Goal: Navigation & Orientation: Find specific page/section

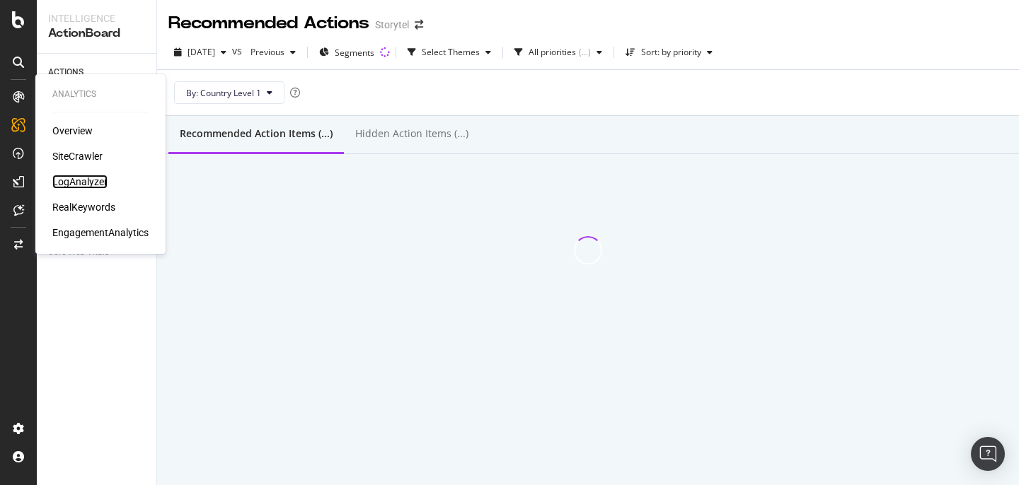
click at [81, 183] on div "LogAnalyzer" at bounding box center [79, 182] width 55 height 14
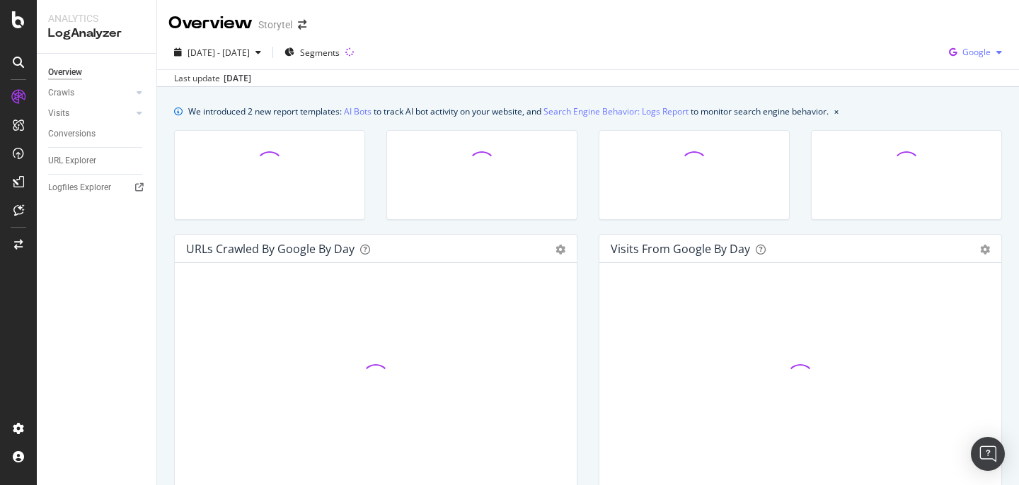
click at [984, 57] on span "Google" at bounding box center [976, 52] width 28 height 12
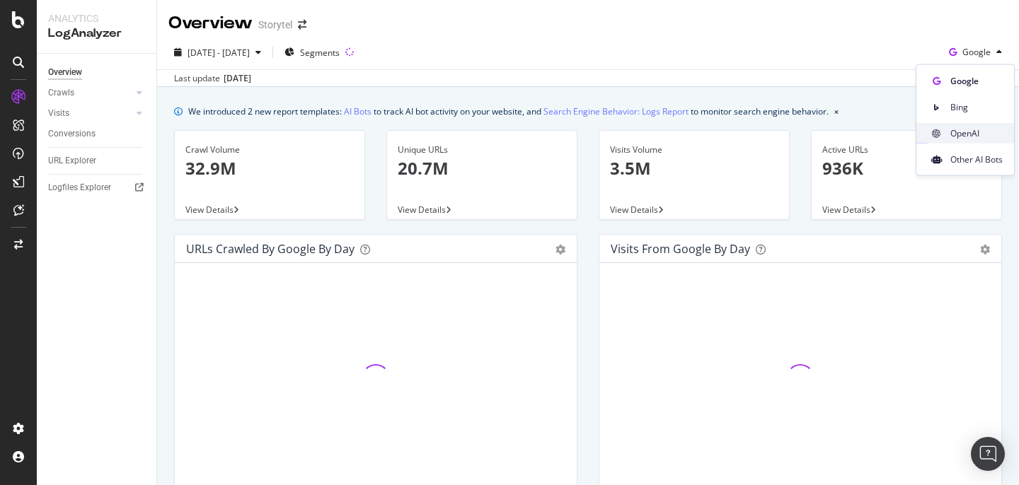
click at [973, 130] on span "OpenAI" at bounding box center [976, 133] width 52 height 13
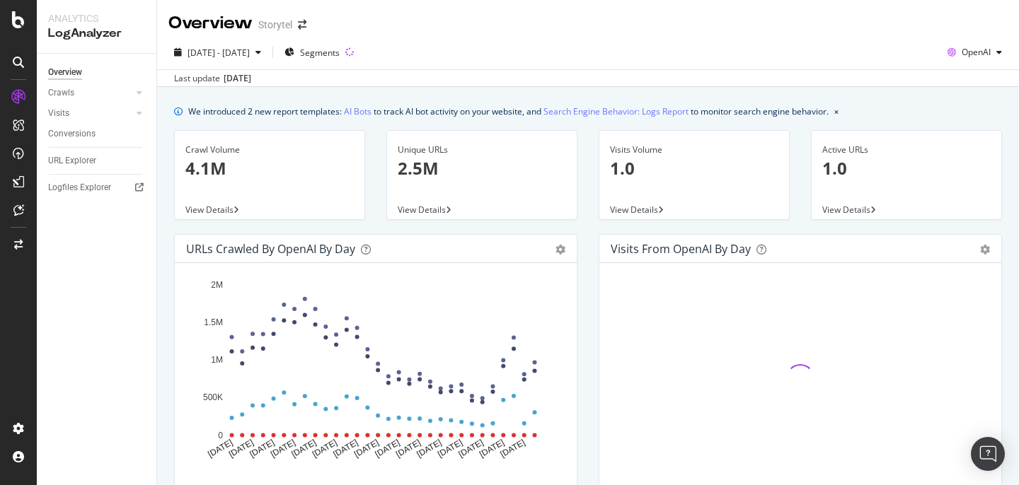
scroll to position [12, 0]
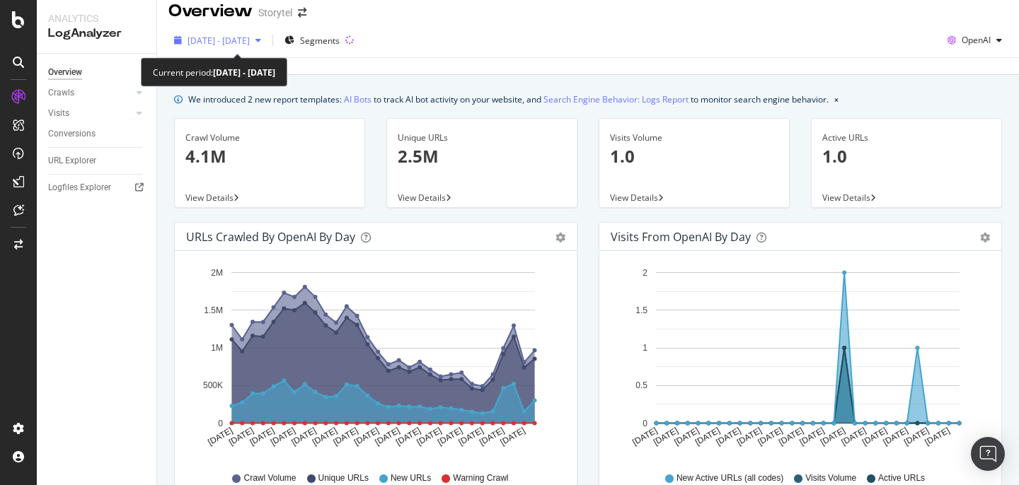
click at [248, 39] on span "[DATE] - [DATE]" at bounding box center [218, 41] width 62 height 12
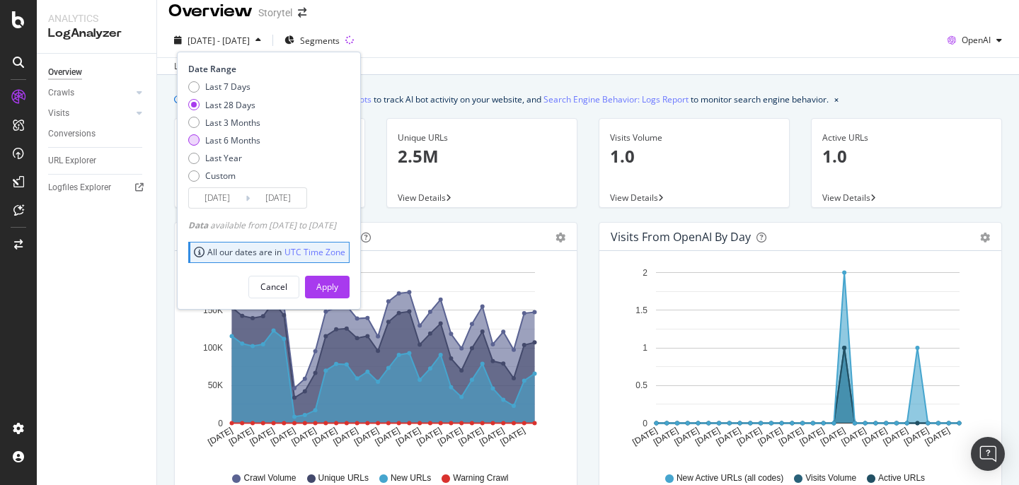
click at [228, 137] on div "Last 6 Months" at bounding box center [232, 140] width 55 height 12
click at [223, 156] on div "Last Year" at bounding box center [223, 158] width 37 height 12
type input "[DATE]"
click at [338, 293] on div "Apply" at bounding box center [327, 287] width 22 height 21
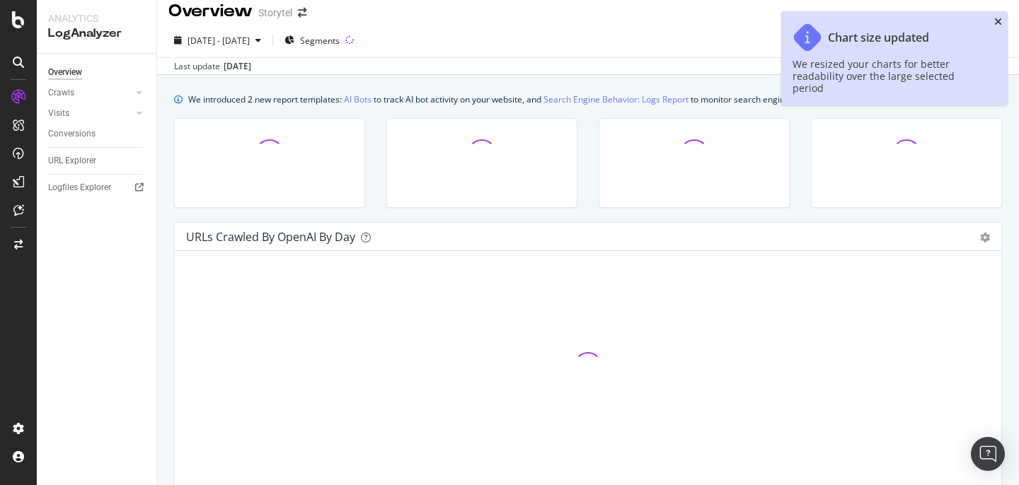
click at [996, 22] on icon "close toast" at bounding box center [998, 22] width 8 height 10
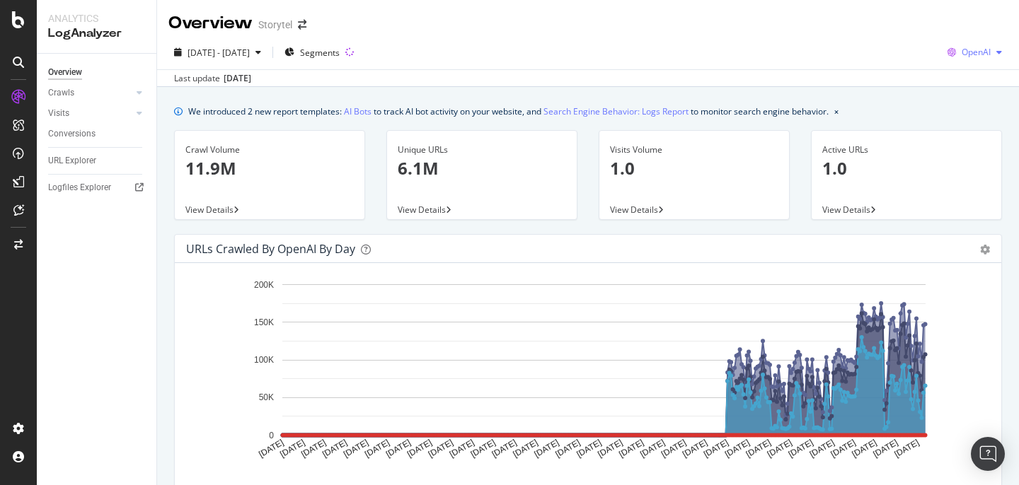
click at [983, 56] on span "OpenAI" at bounding box center [975, 52] width 29 height 12
click at [977, 156] on span "Other AI Bots" at bounding box center [976, 159] width 52 height 13
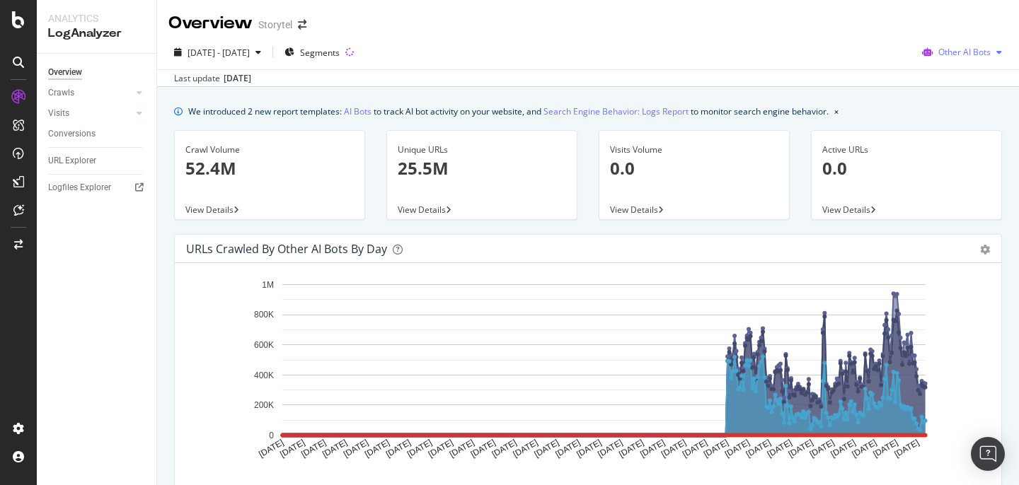
click at [995, 45] on div "Other AI Bots" at bounding box center [961, 52] width 91 height 21
click at [972, 136] on span "OpenAI" at bounding box center [973, 133] width 55 height 13
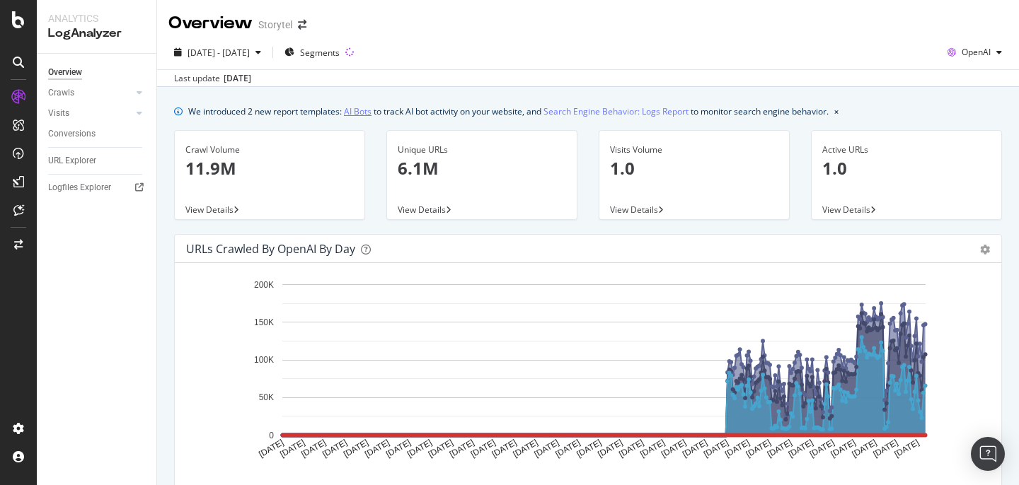
click at [357, 109] on link "AI Bots" at bounding box center [358, 111] width 28 height 15
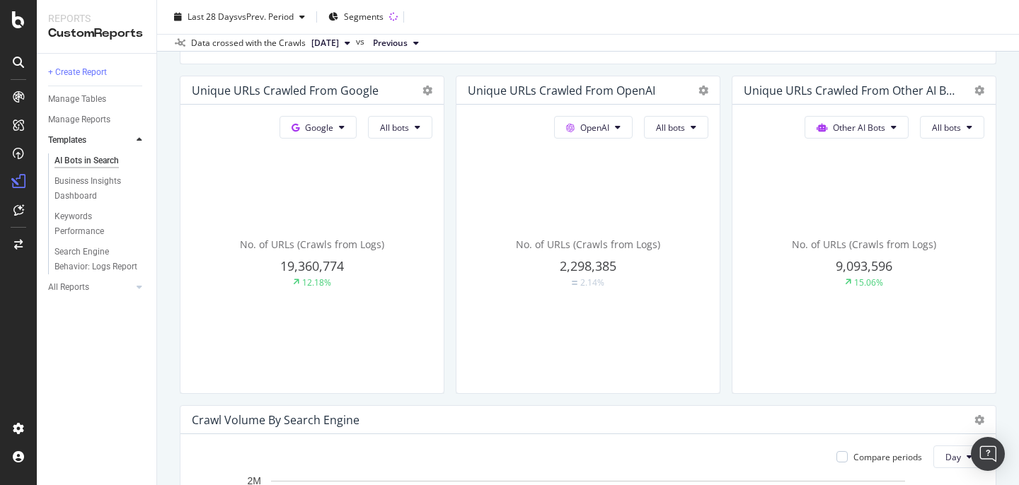
scroll to position [347, 0]
click at [987, 110] on div "Other AI Bots All bots No. of URLs (Crawls from Logs) 9,093,596 15.06%" at bounding box center [863, 248] width 263 height 289
click at [973, 120] on button "All bots" at bounding box center [952, 126] width 64 height 23
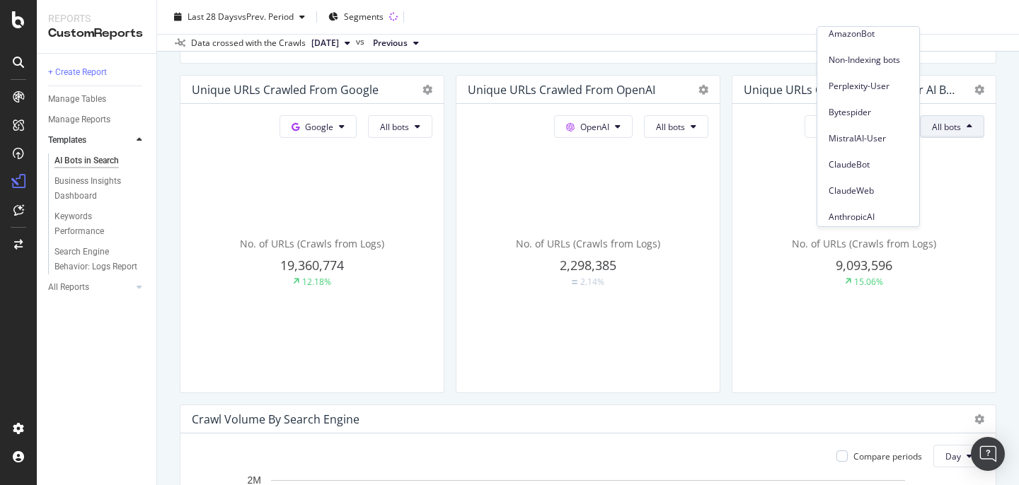
scroll to position [97, 0]
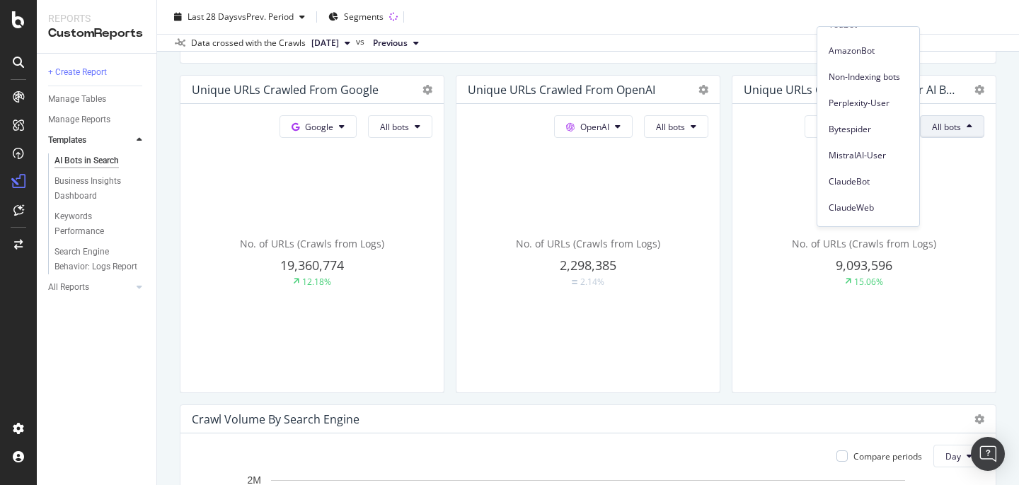
click at [1002, 179] on div "AI Bots in Search AI Bots in Search Storytel Clone Schedule Email Export Last 2…" at bounding box center [588, 242] width 862 height 485
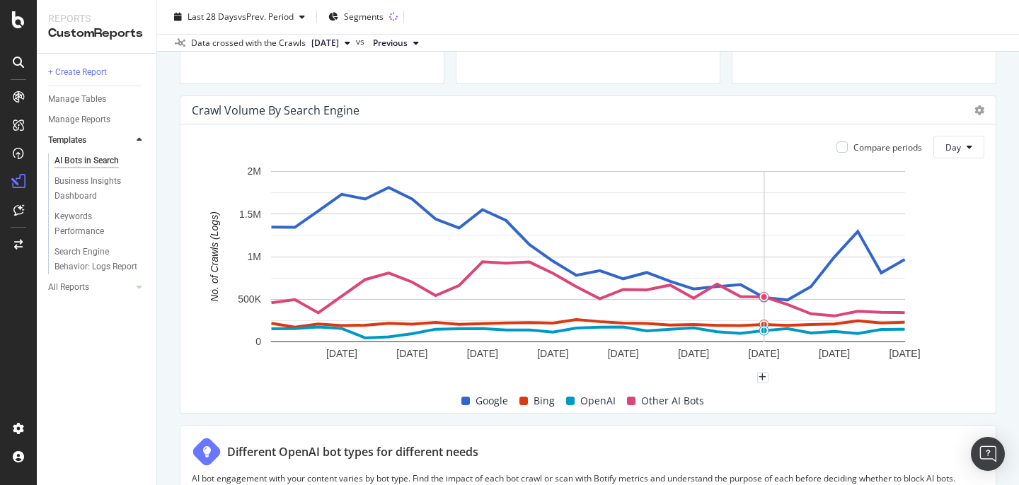
scroll to position [654, 0]
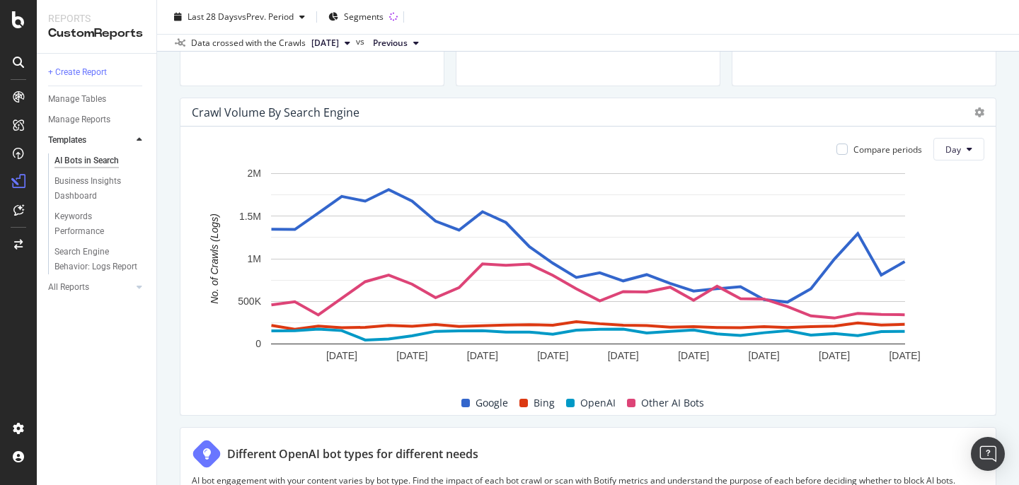
click at [980, 137] on div "Compare periods Day [DATE] [DATE] [DATE] [DATE] [DATE] [DATE] [DATE] [DATE] [DA…" at bounding box center [587, 271] width 815 height 289
click at [975, 151] on button "Day" at bounding box center [958, 149] width 51 height 23
click at [968, 224] on span "Month" at bounding box center [958, 230] width 25 height 13
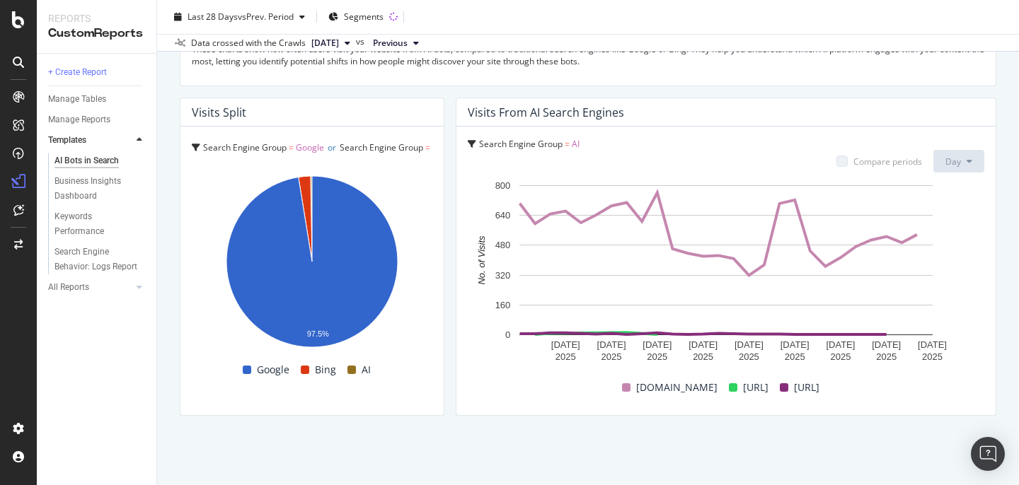
scroll to position [2516, 0]
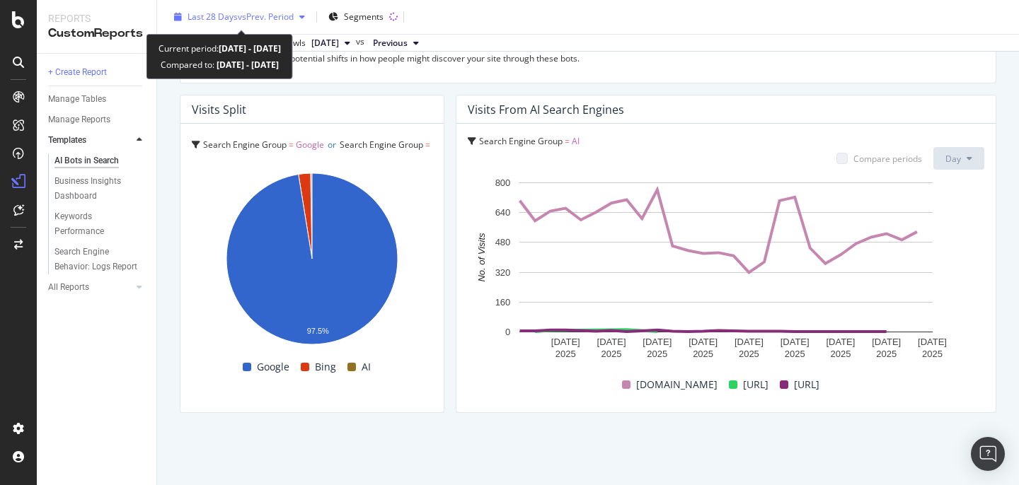
click at [287, 13] on span "vs Prev. Period" at bounding box center [266, 17] width 56 height 12
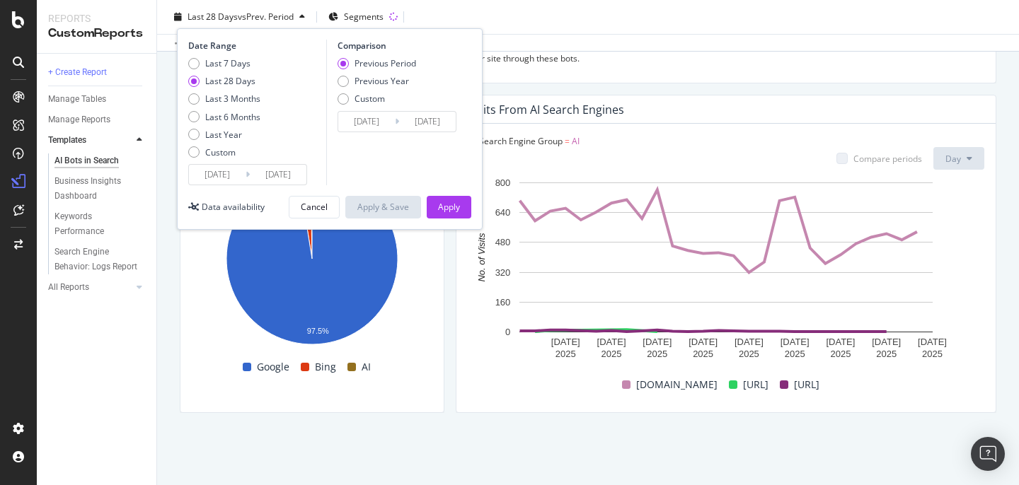
click at [234, 79] on div "Last 28 Days" at bounding box center [230, 81] width 50 height 12
click at [451, 214] on div "Apply" at bounding box center [449, 207] width 22 height 21
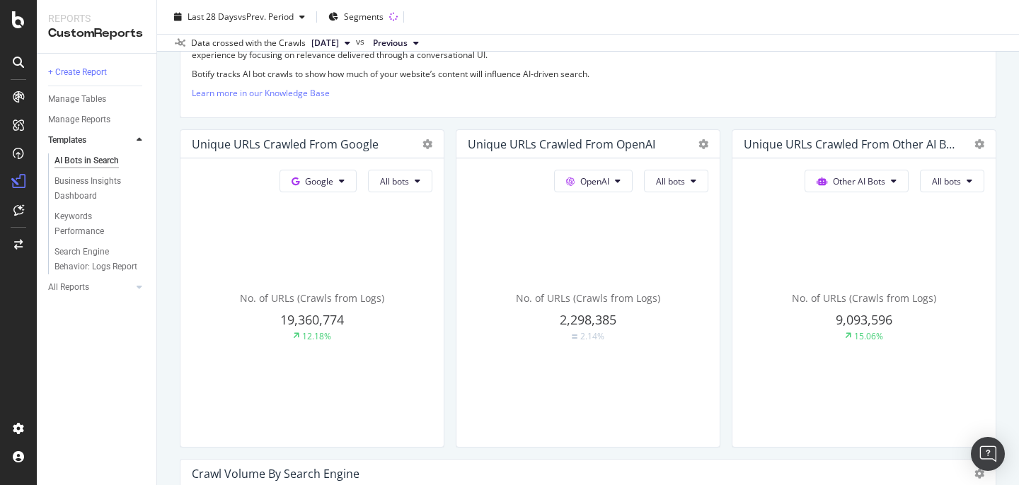
scroll to position [301, 0]
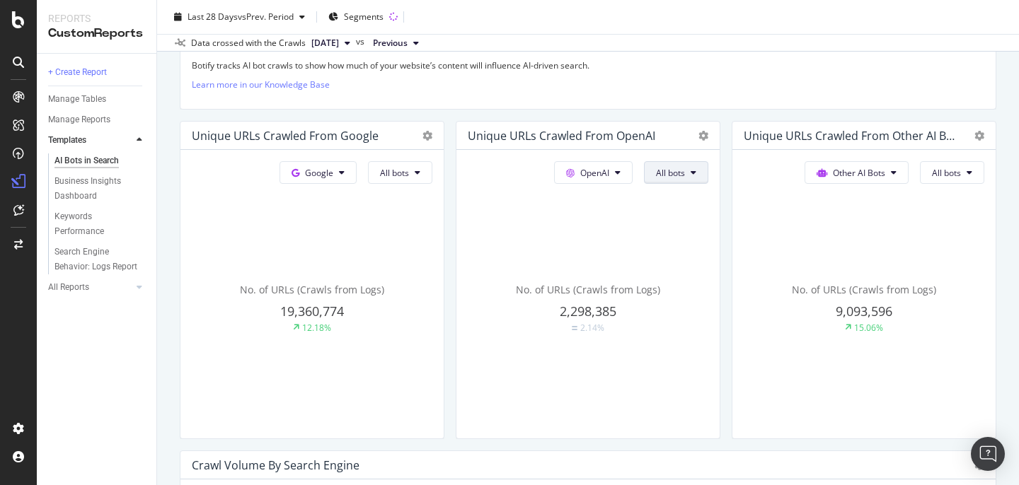
click at [690, 167] on button "All bots" at bounding box center [676, 172] width 64 height 23
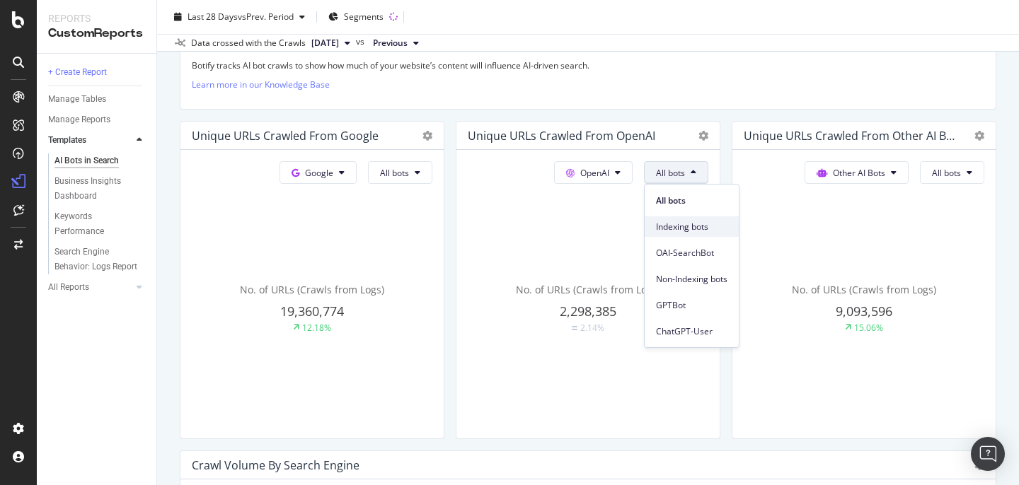
click at [704, 224] on span "Indexing bots" at bounding box center [691, 227] width 71 height 13
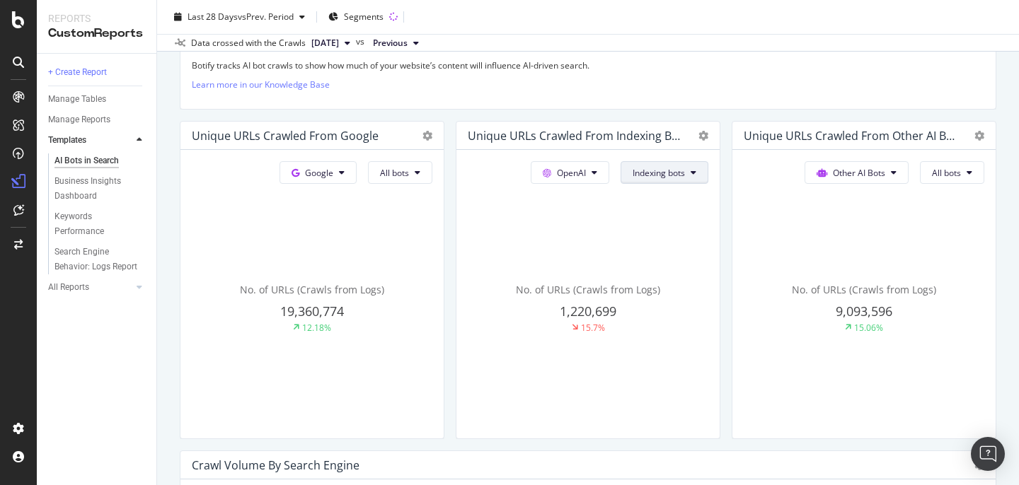
click at [686, 178] on button "Indexing bots" at bounding box center [664, 172] width 88 height 23
click at [685, 245] on div "OAI-SearchBot" at bounding box center [667, 253] width 94 height 21
click at [683, 175] on span "OAI-SearchBot" at bounding box center [656, 173] width 58 height 12
click at [683, 276] on span "Non-Indexing bots" at bounding box center [662, 279] width 71 height 13
click at [683, 173] on span "Non-Indexing bots" at bounding box center [648, 173] width 71 height 12
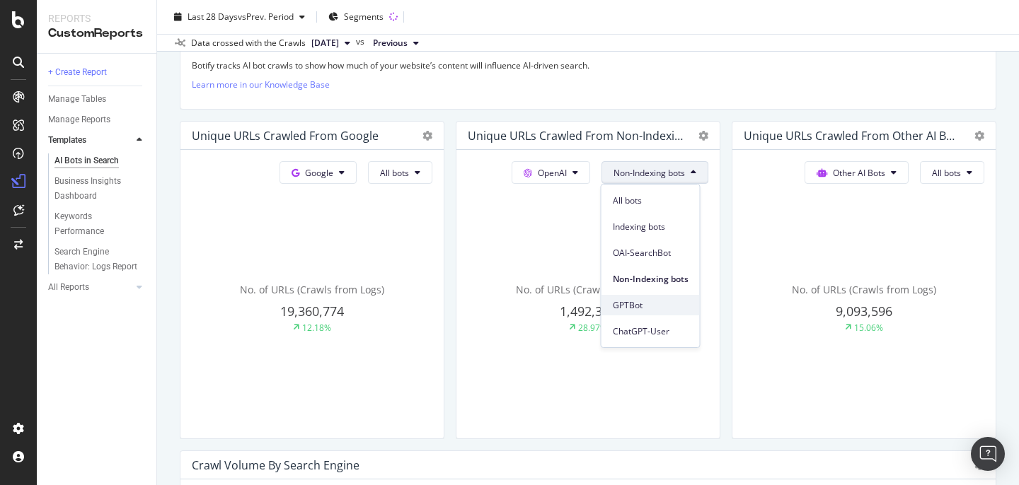
click at [670, 303] on span "GPTBot" at bounding box center [651, 305] width 76 height 13
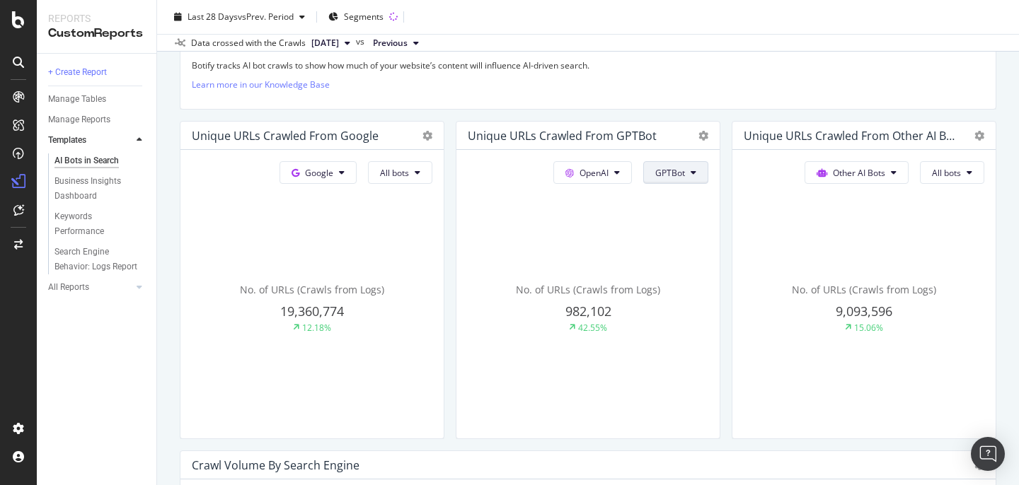
click at [689, 173] on button "GPTBot" at bounding box center [675, 172] width 65 height 23
click at [686, 335] on span "ChatGPT-User" at bounding box center [691, 331] width 71 height 13
click at [682, 175] on span "ChatGPT-User" at bounding box center [656, 173] width 57 height 12
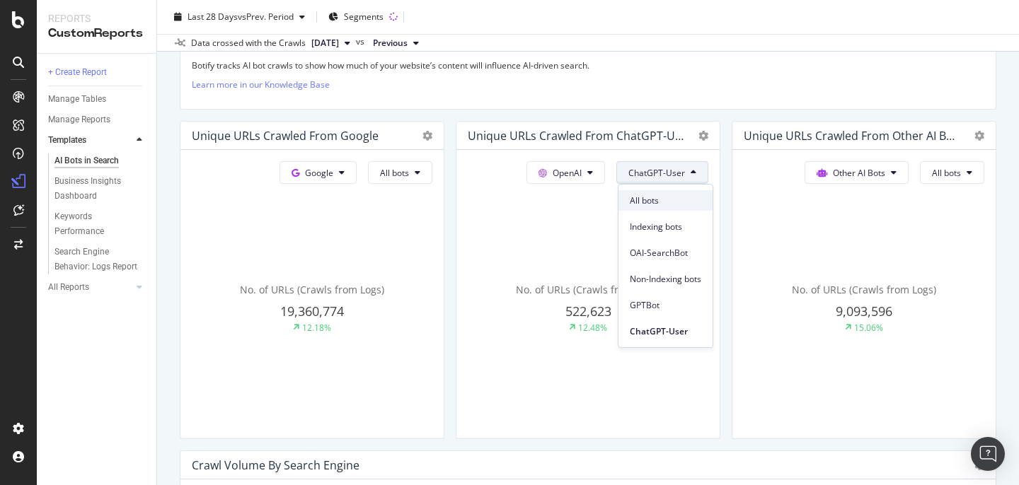
click at [677, 201] on span "All bots" at bounding box center [665, 201] width 71 height 13
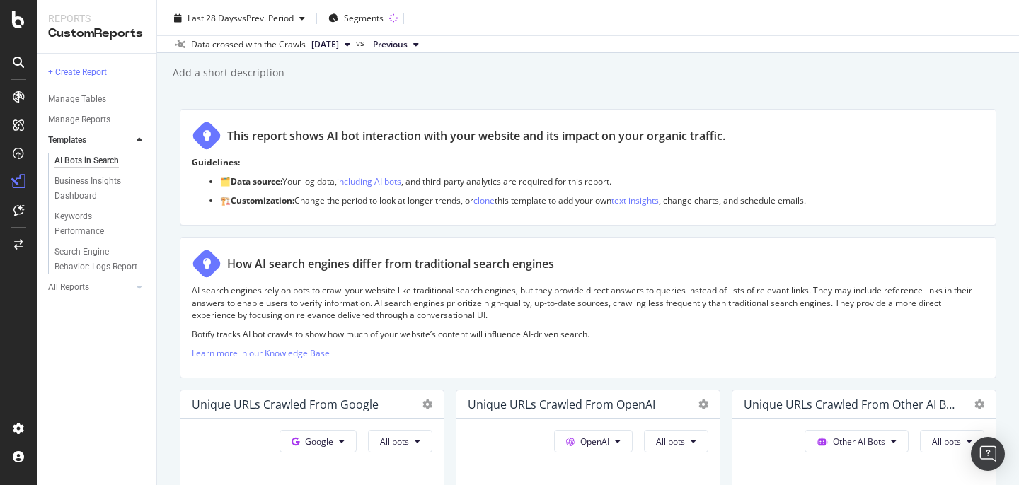
scroll to position [0, 0]
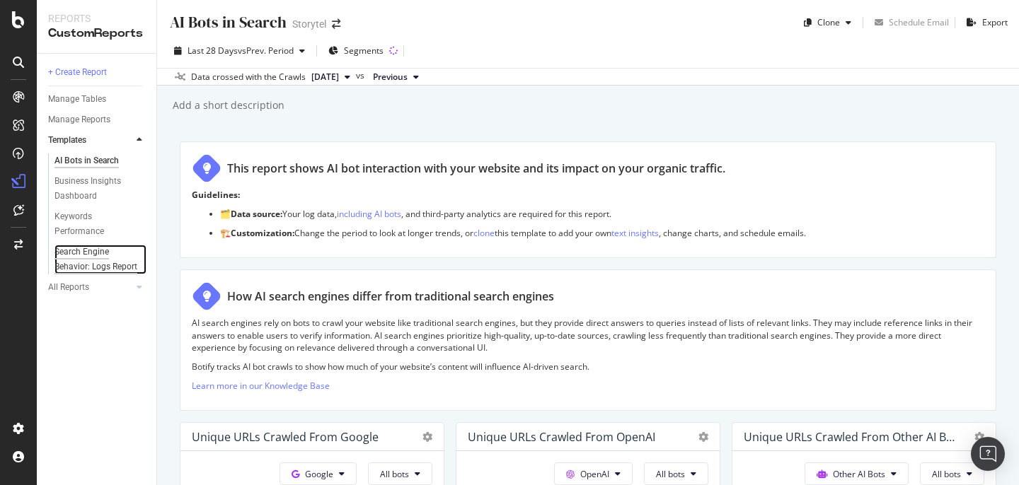
click at [117, 266] on div "Search Engine Behavior: Logs Report" at bounding box center [95, 260] width 83 height 30
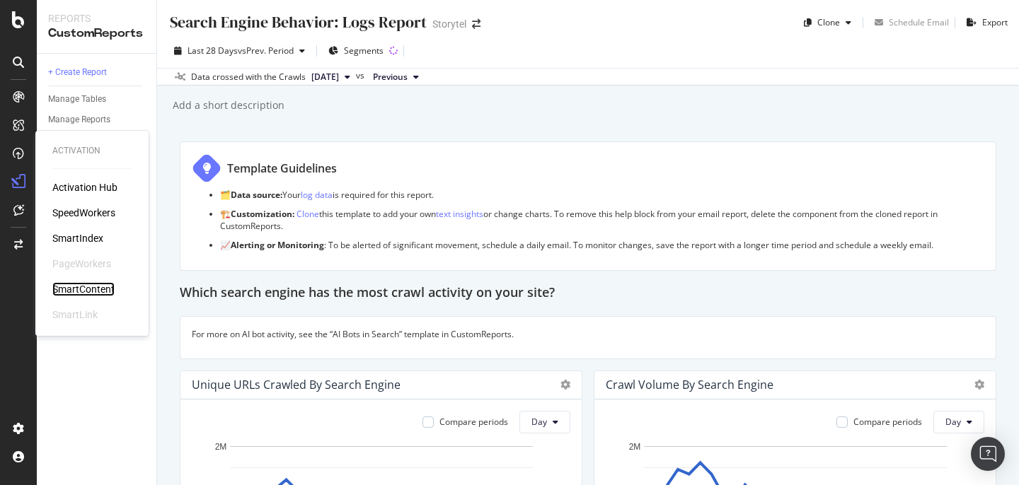
click at [77, 287] on div "SmartContent" at bounding box center [83, 289] width 62 height 14
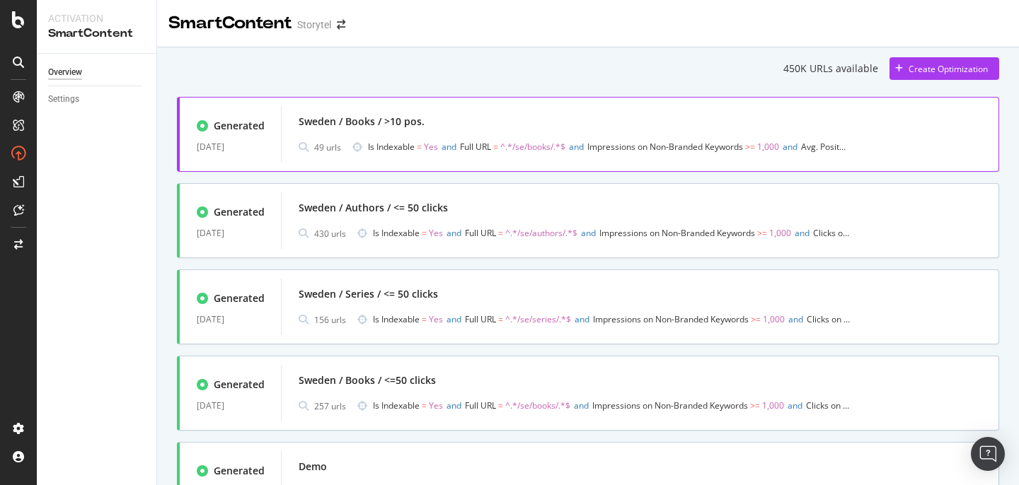
click at [642, 119] on div "Sweden / Books / >10 pos." at bounding box center [640, 122] width 683 height 20
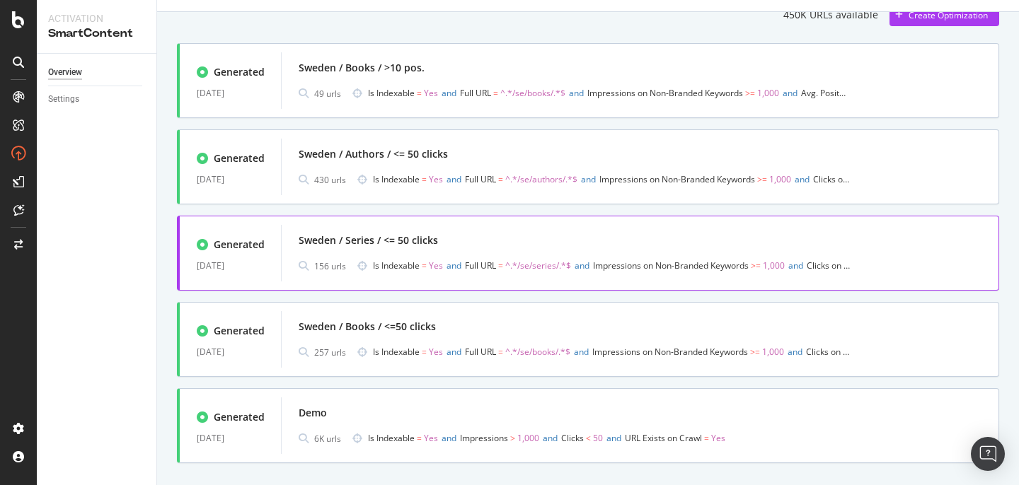
scroll to position [55, 0]
click at [523, 235] on div "Sweden / Series / <= 50 clicks" at bounding box center [640, 239] width 683 height 20
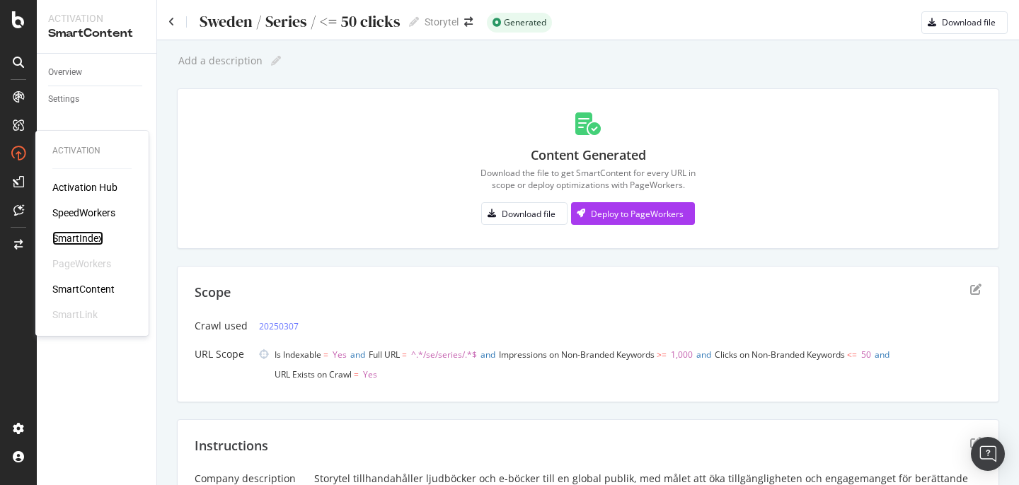
click at [79, 241] on div "SmartIndex" at bounding box center [77, 238] width 51 height 14
